Goal: Task Accomplishment & Management: Manage account settings

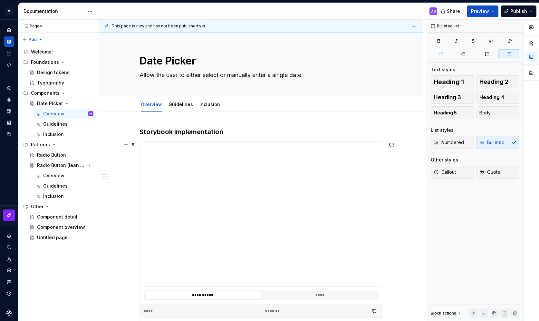
scroll to position [25, 0]
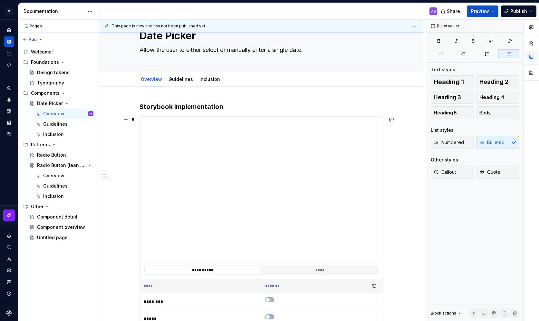
type textarea "*"
click at [9, 30] on icon "Home" at bounding box center [9, 30] width 4 height 4
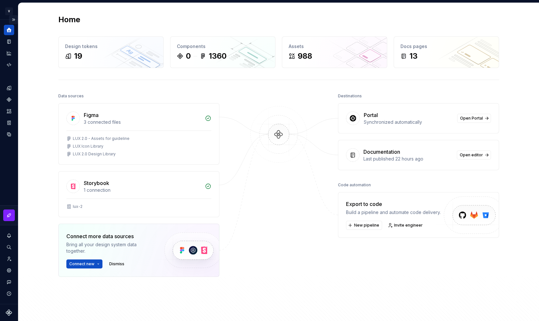
click at [13, 18] on button "Expand sidebar" at bounding box center [13, 19] width 9 height 9
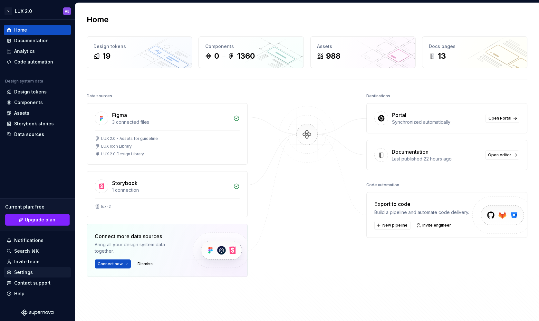
click at [30, 270] on div "Settings" at bounding box center [23, 272] width 19 height 6
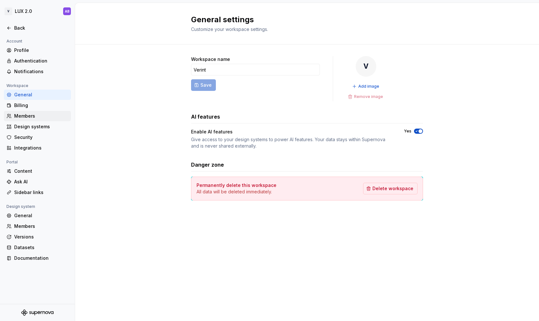
click at [30, 115] on div "Members" at bounding box center [41, 116] width 54 height 6
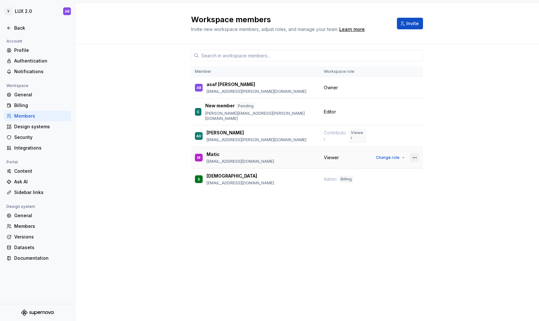
click at [415, 153] on button "button" at bounding box center [414, 157] width 9 height 9
click at [395, 178] on div "Remove from workspace" at bounding box center [375, 178] width 56 height 6
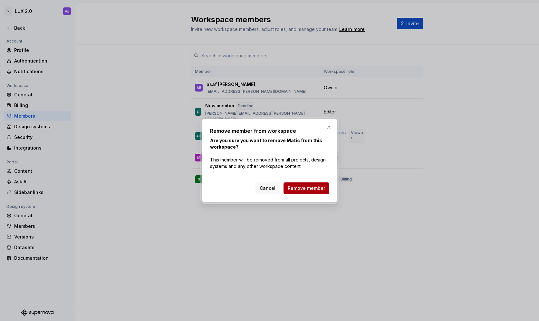
click at [308, 188] on span "Remove member" at bounding box center [306, 188] width 37 height 6
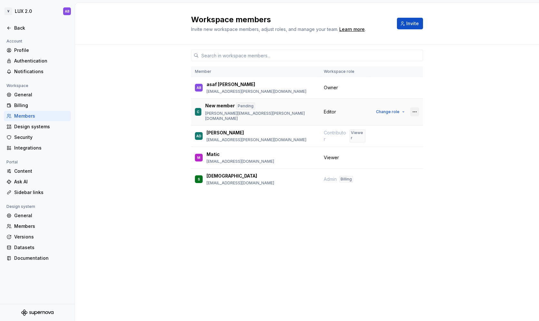
click at [414, 108] on button "button" at bounding box center [414, 111] width 9 height 9
click at [378, 122] on div "Send invitation again" at bounding box center [371, 122] width 48 height 6
click at [417, 132] on button "button" at bounding box center [414, 136] width 9 height 9
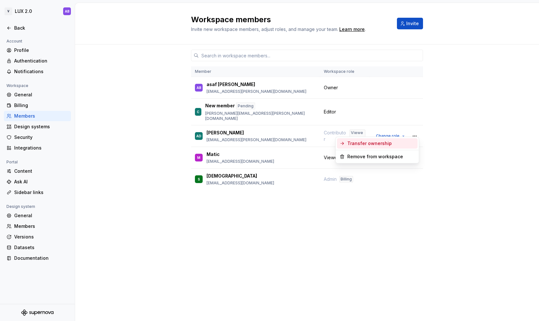
click at [460, 140] on div "Member Workspace role AB asaf [PERSON_NAME] [PERSON_NAME][EMAIL_ADDRESS][DOMAIN…" at bounding box center [307, 182] width 464 height 277
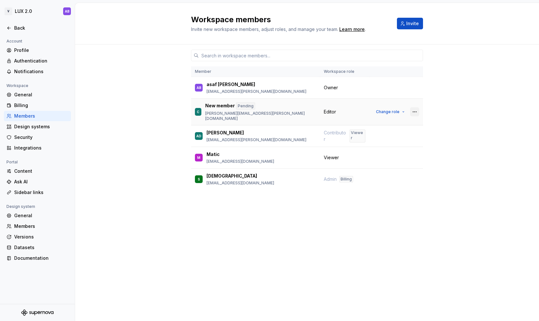
click at [413, 109] on button "button" at bounding box center [414, 111] width 9 height 9
click at [358, 122] on div "Send invitation again" at bounding box center [371, 122] width 48 height 6
